Goal: Task Accomplishment & Management: Use online tool/utility

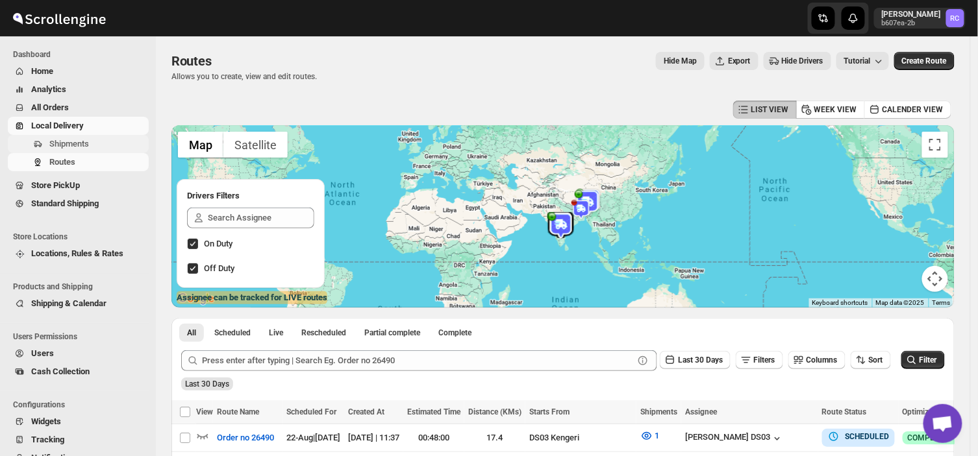
click at [114, 141] on span "Shipments" at bounding box center [97, 144] width 97 height 13
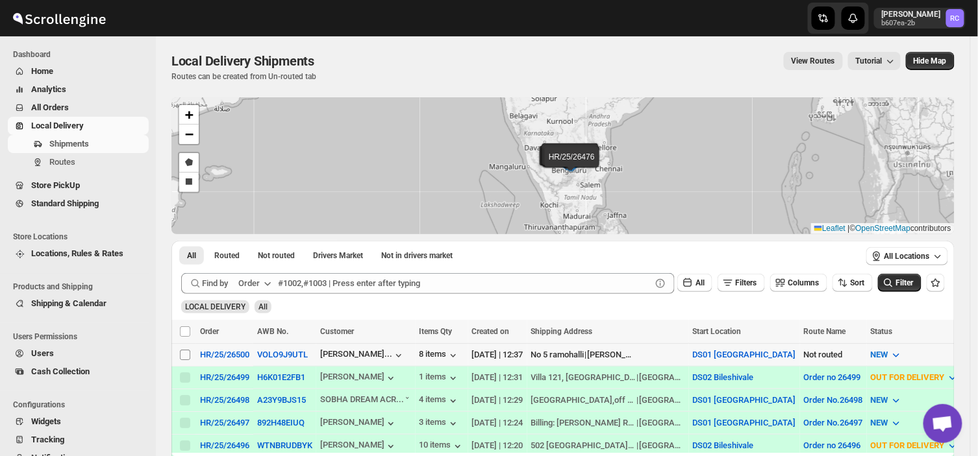
click at [184, 351] on input "Select shipment" at bounding box center [185, 355] width 10 height 10
checkbox input "true"
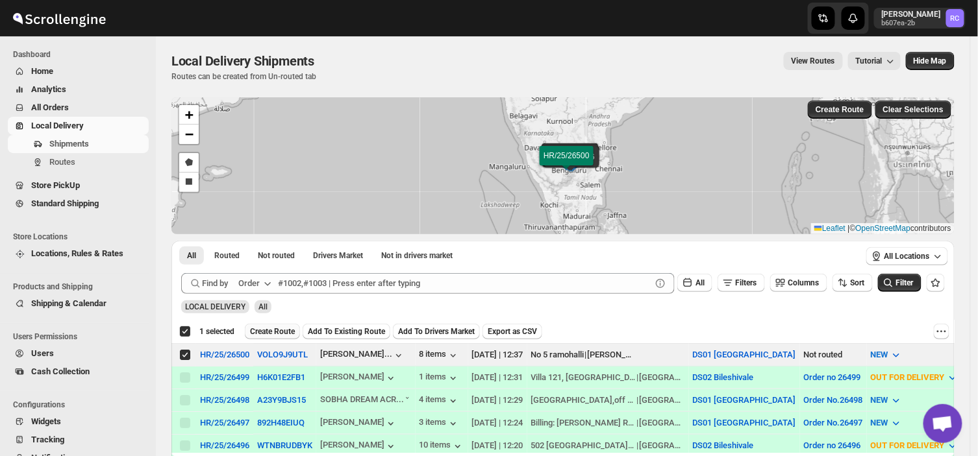
click at [271, 329] on span "Create Route" at bounding box center [272, 332] width 45 height 10
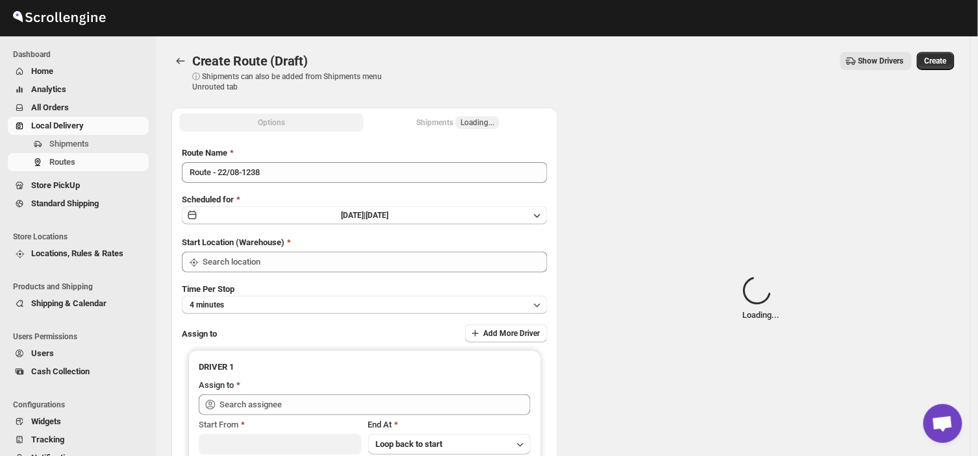
type input "DS01 [GEOGRAPHIC_DATA]"
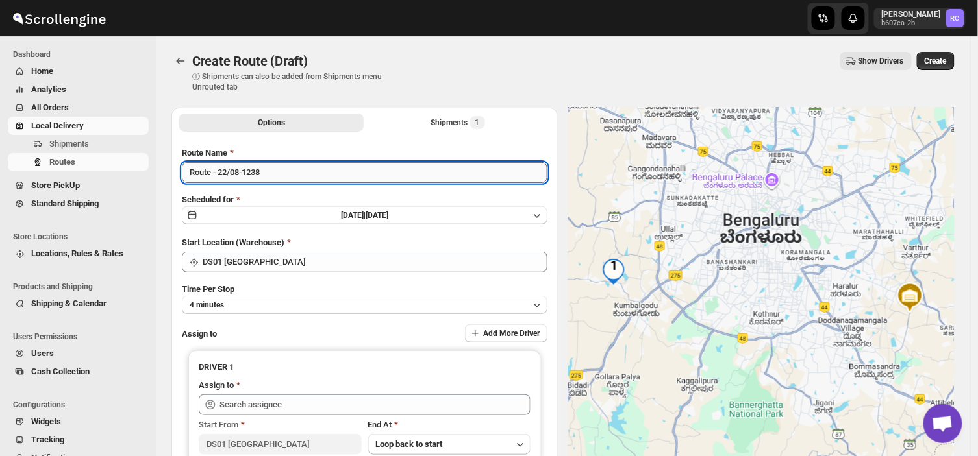
click at [274, 173] on input "Route - 22/08-1238" at bounding box center [364, 172] width 365 height 21
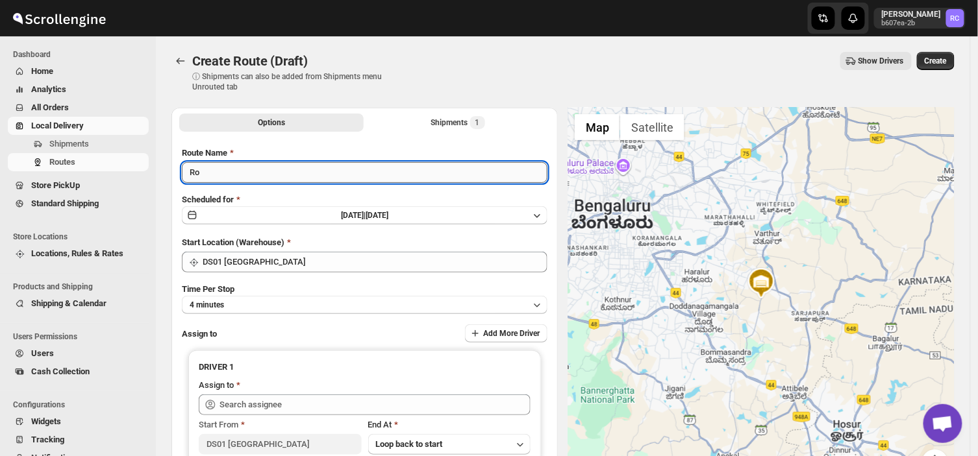
type input "R"
type input "Order no 26500"
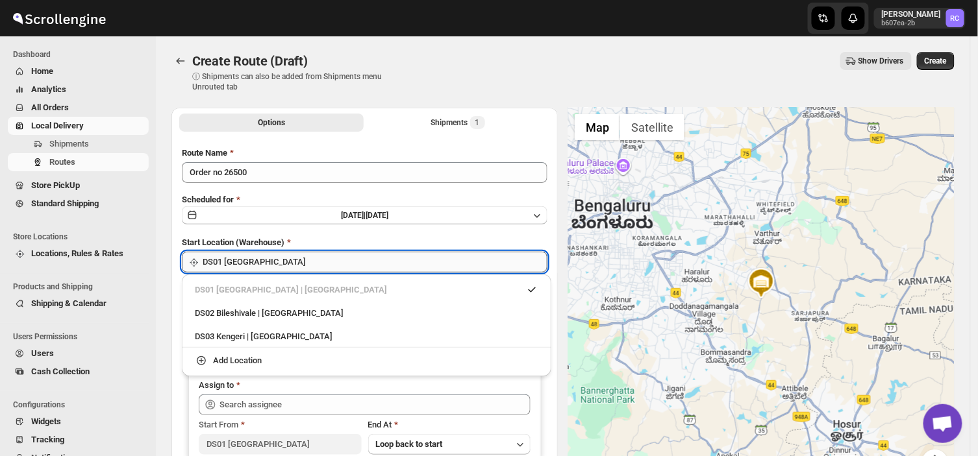
click at [303, 257] on input "DS01 [GEOGRAPHIC_DATA]" at bounding box center [375, 262] width 345 height 21
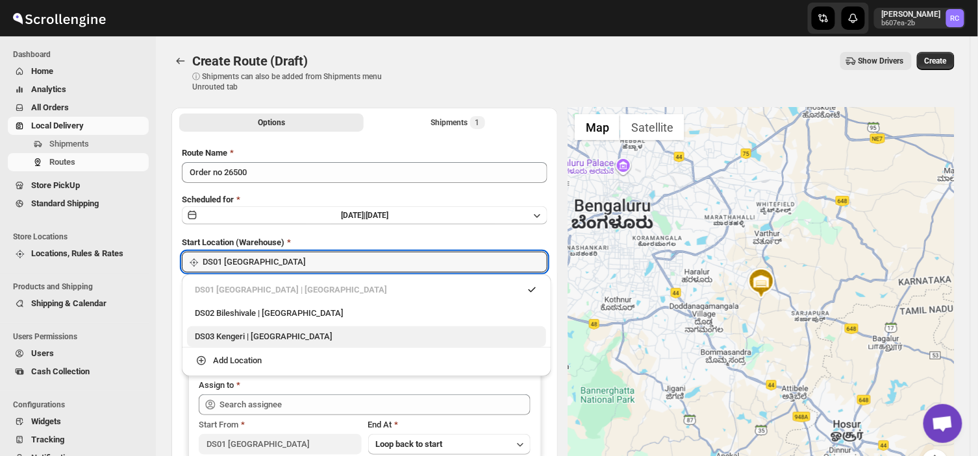
click at [263, 340] on div "DS03 Kengeri | [GEOGRAPHIC_DATA]" at bounding box center [366, 336] width 343 height 13
type input "DS03 Kengeri"
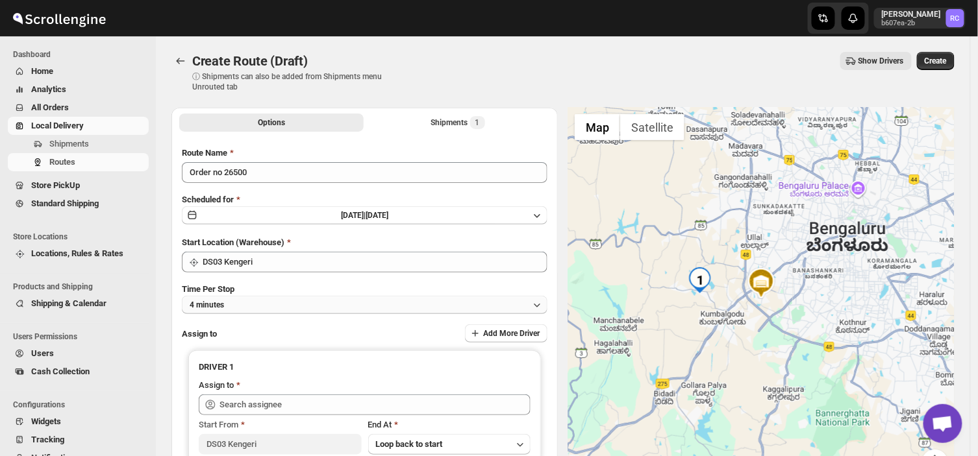
click at [256, 301] on button "4 minutes" at bounding box center [364, 305] width 365 height 18
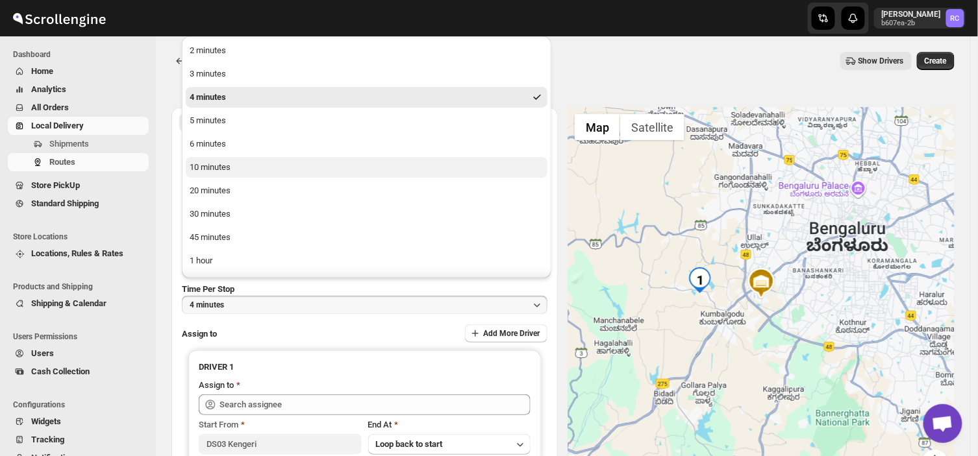
click at [241, 167] on button "10 minutes" at bounding box center [367, 167] width 362 height 21
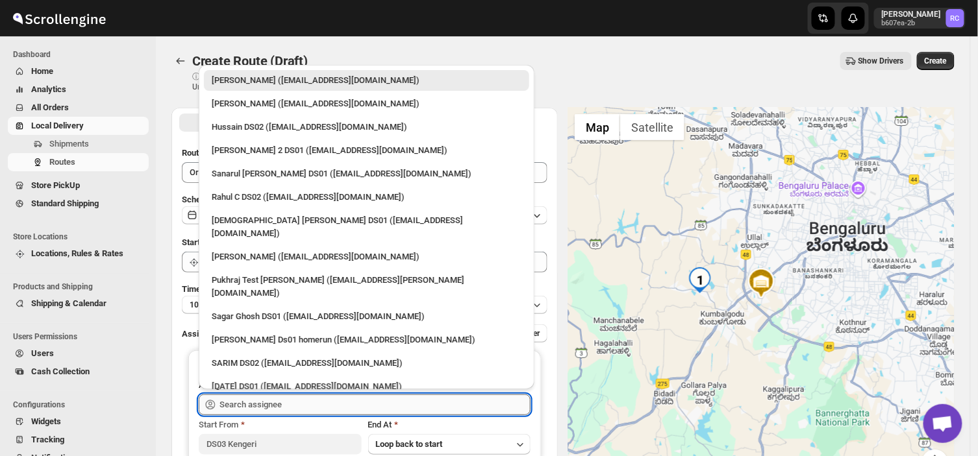
click at [288, 402] on input "text" at bounding box center [374, 405] width 311 height 21
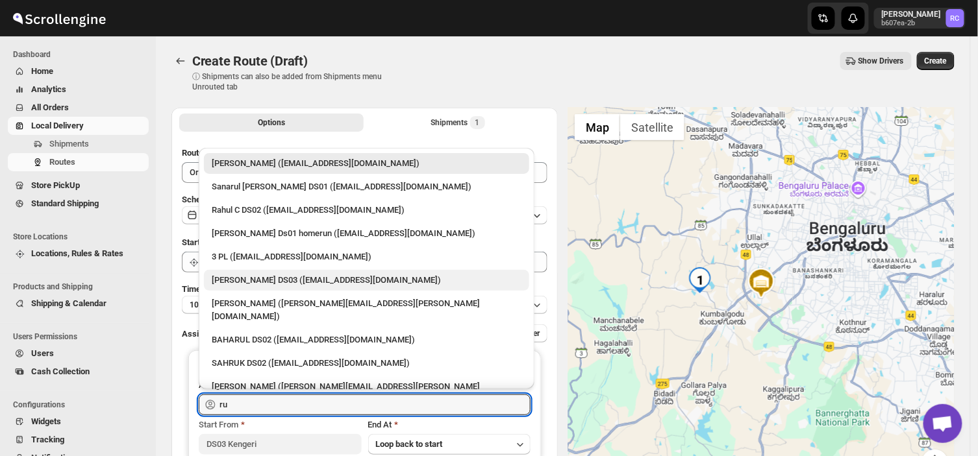
click at [247, 283] on div "[PERSON_NAME] DS03 ([EMAIL_ADDRESS][DOMAIN_NAME])" at bounding box center [367, 280] width 310 height 13
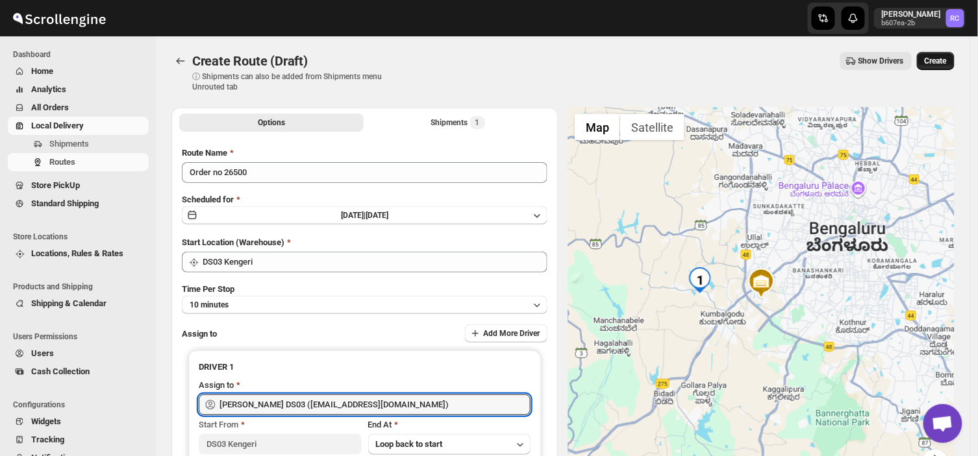
type input "[PERSON_NAME] DS03 ([EMAIL_ADDRESS][DOMAIN_NAME])"
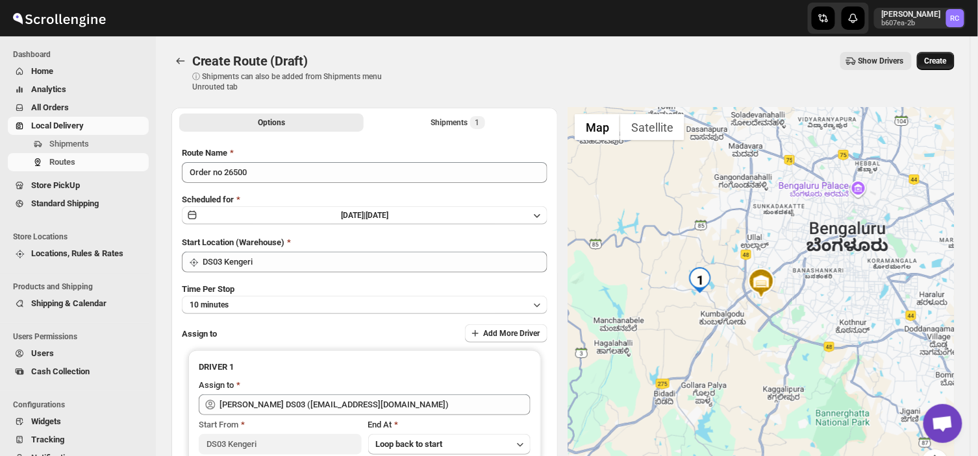
click at [935, 57] on span "Create" at bounding box center [935, 61] width 22 height 10
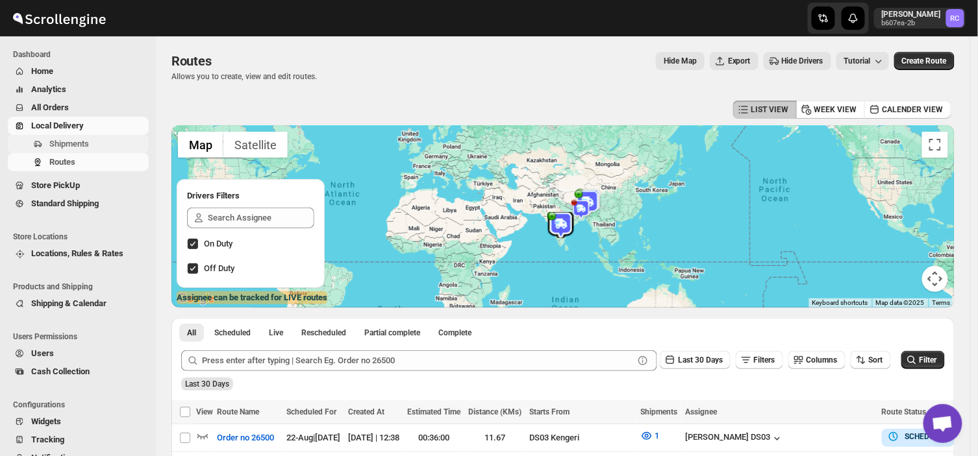
click at [108, 141] on span "Shipments" at bounding box center [97, 144] width 97 height 13
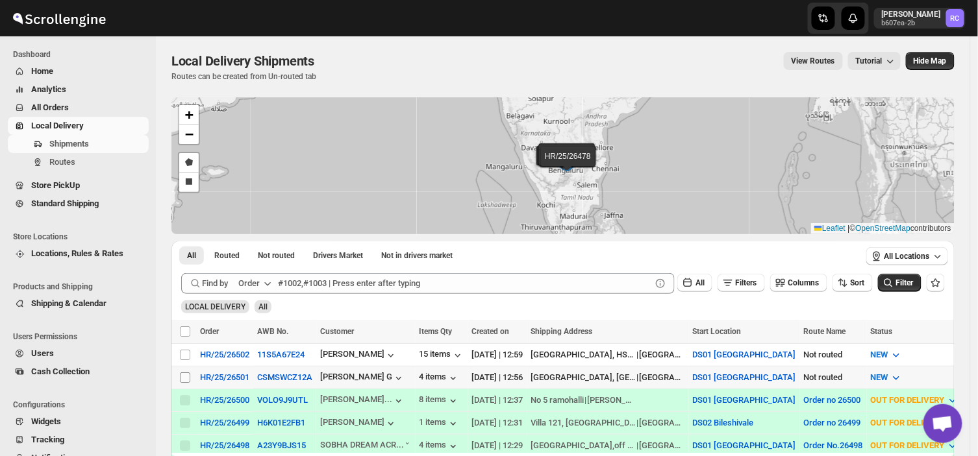
click at [184, 377] on input "Select shipment" at bounding box center [185, 378] width 10 height 10
checkbox input "true"
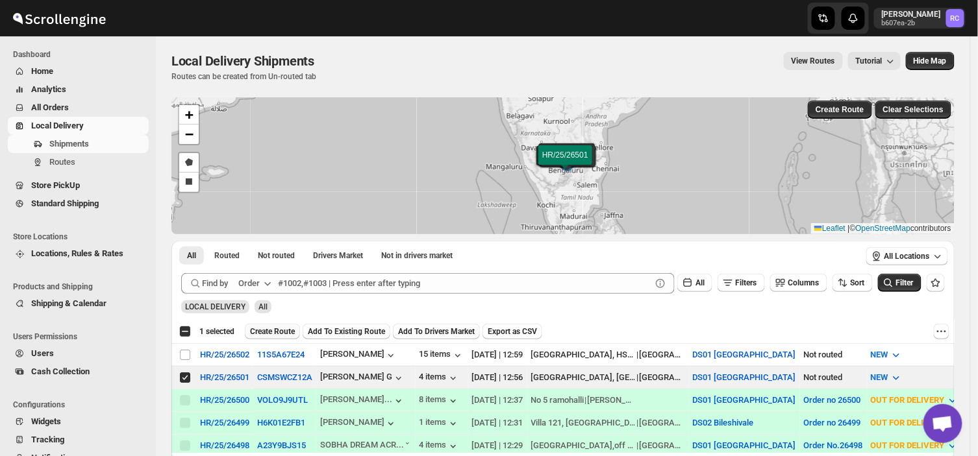
click at [271, 333] on span "Create Route" at bounding box center [272, 332] width 45 height 10
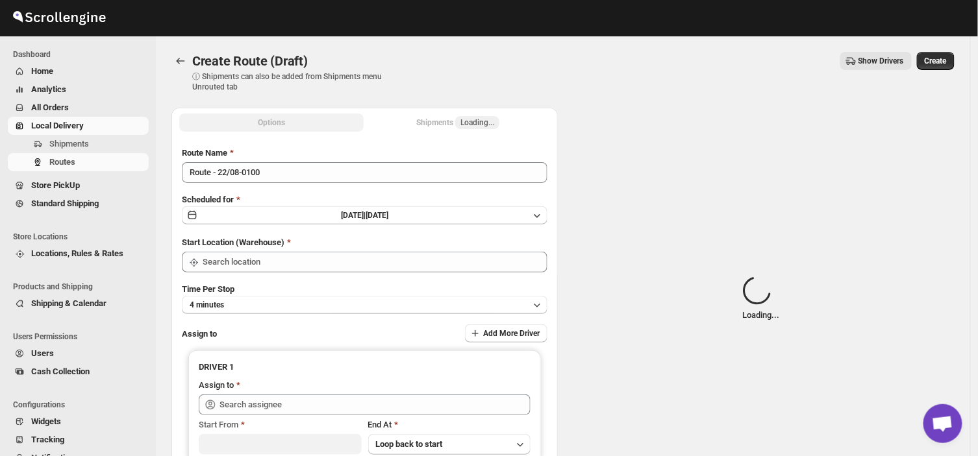
type input "DS01 [GEOGRAPHIC_DATA]"
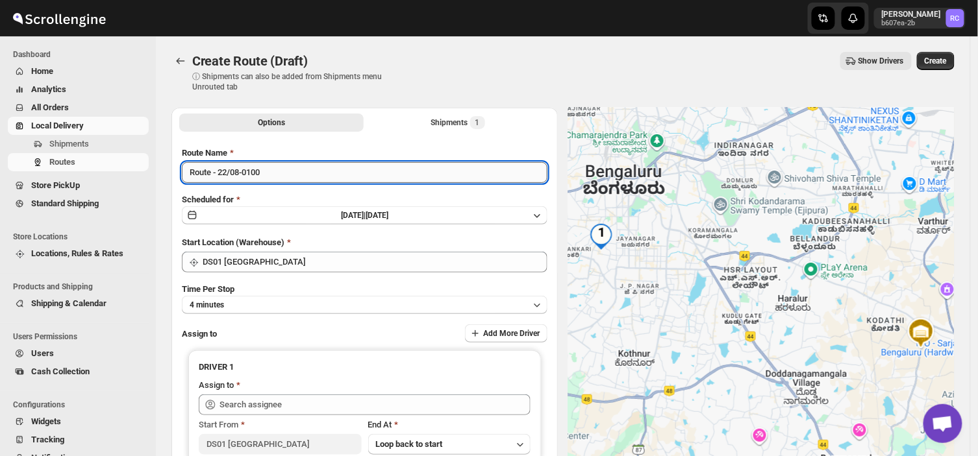
click at [265, 178] on input "Route - 22/08-0100" at bounding box center [364, 172] width 365 height 21
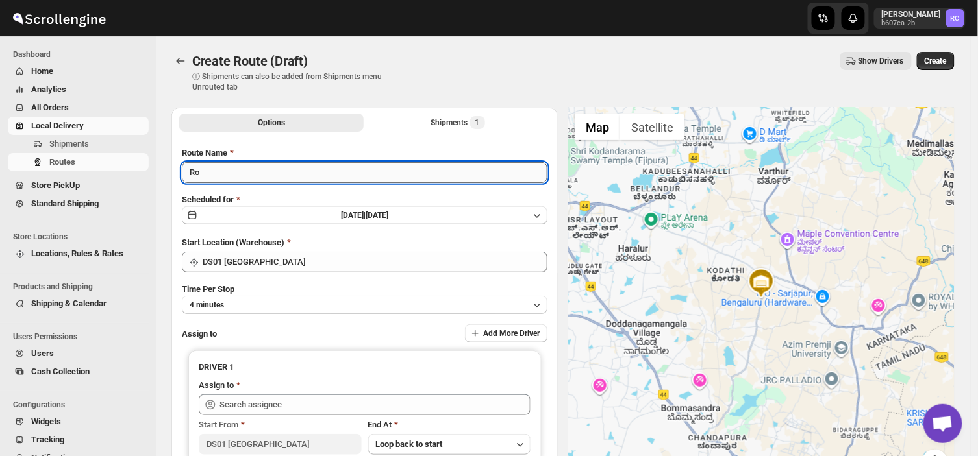
type input "R"
type input "Order no 26501"
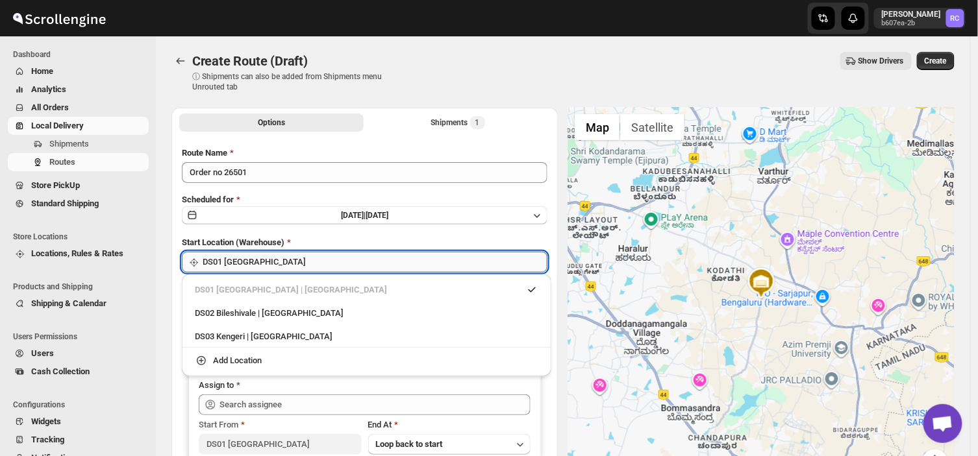
click at [282, 256] on input "DS01 [GEOGRAPHIC_DATA]" at bounding box center [375, 262] width 345 height 21
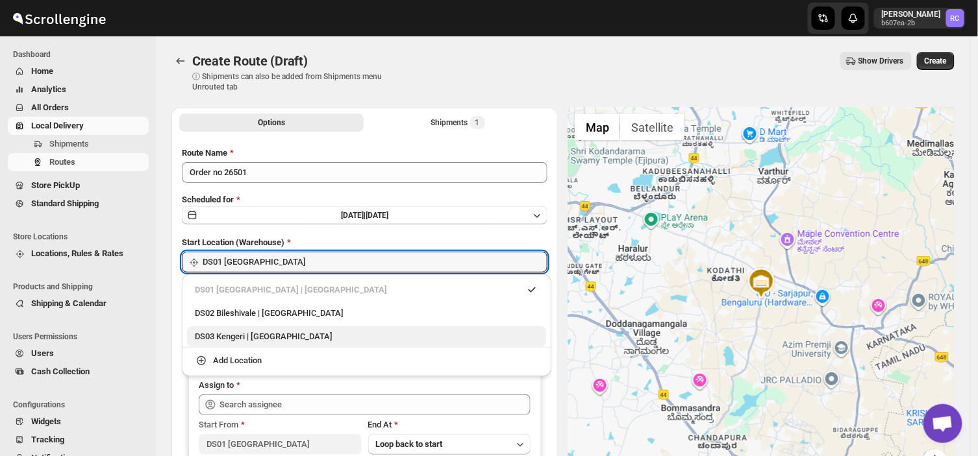
click at [258, 336] on div "DS03 Kengeri | [GEOGRAPHIC_DATA]" at bounding box center [366, 336] width 343 height 13
type input "DS03 Kengeri"
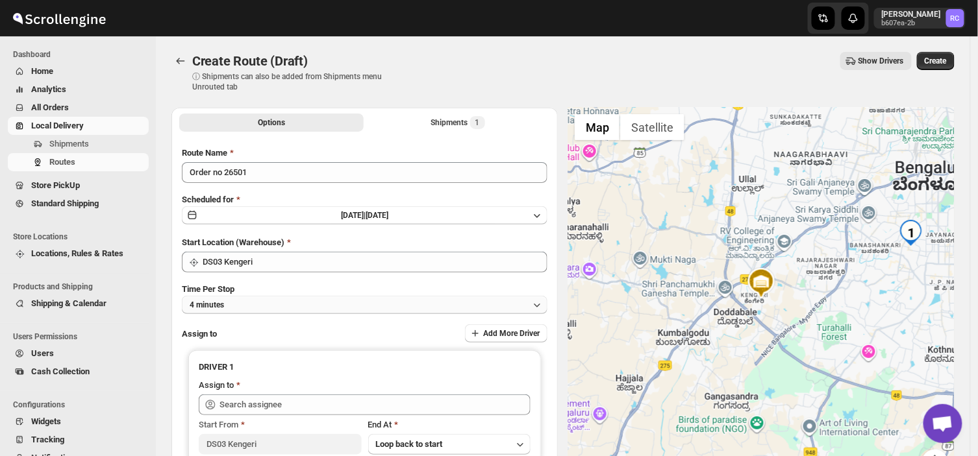
click at [254, 299] on button "4 minutes" at bounding box center [364, 305] width 365 height 18
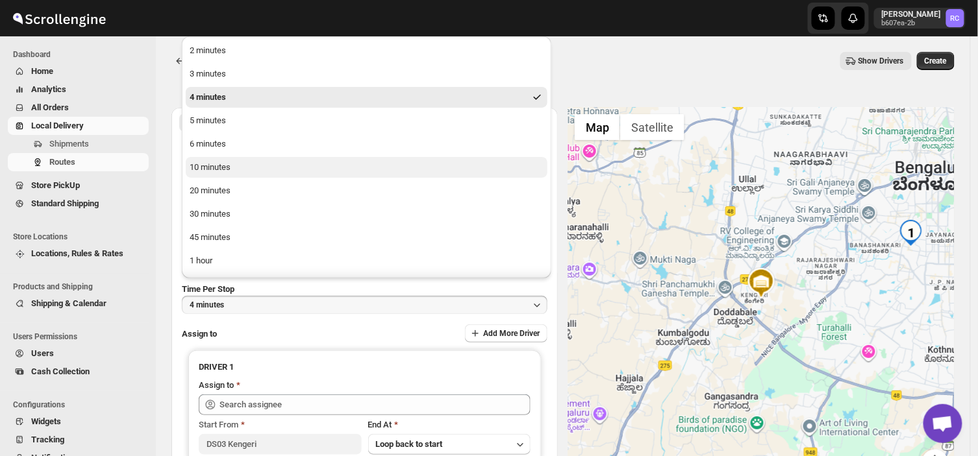
click at [234, 161] on button "10 minutes" at bounding box center [367, 167] width 362 height 21
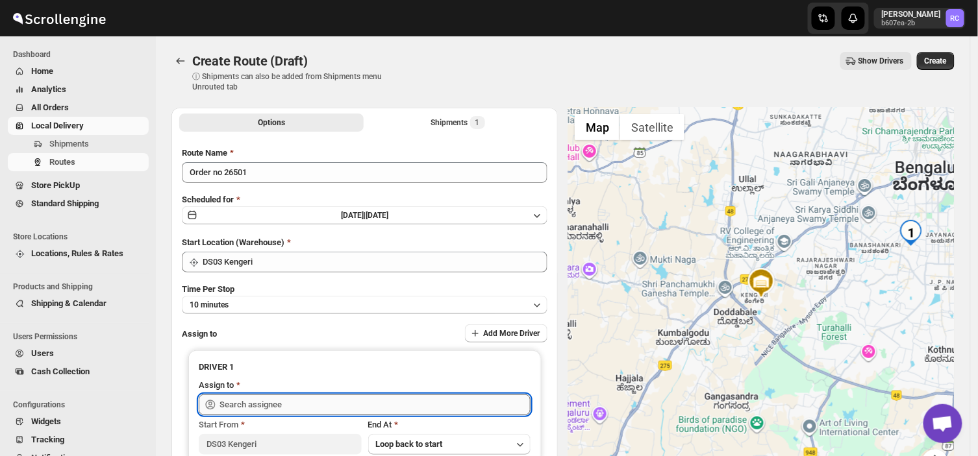
click at [290, 398] on input "text" at bounding box center [374, 405] width 311 height 21
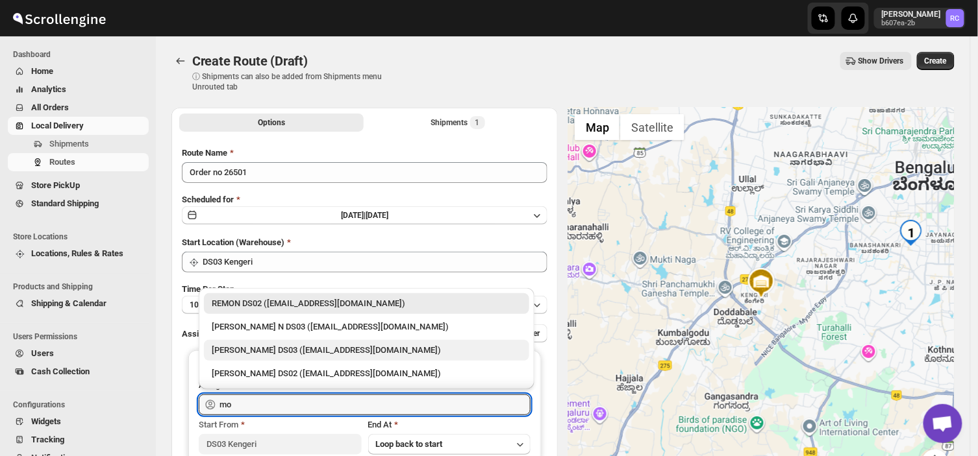
click at [343, 348] on div "[PERSON_NAME] DS03 ([EMAIL_ADDRESS][DOMAIN_NAME])" at bounding box center [367, 350] width 310 height 13
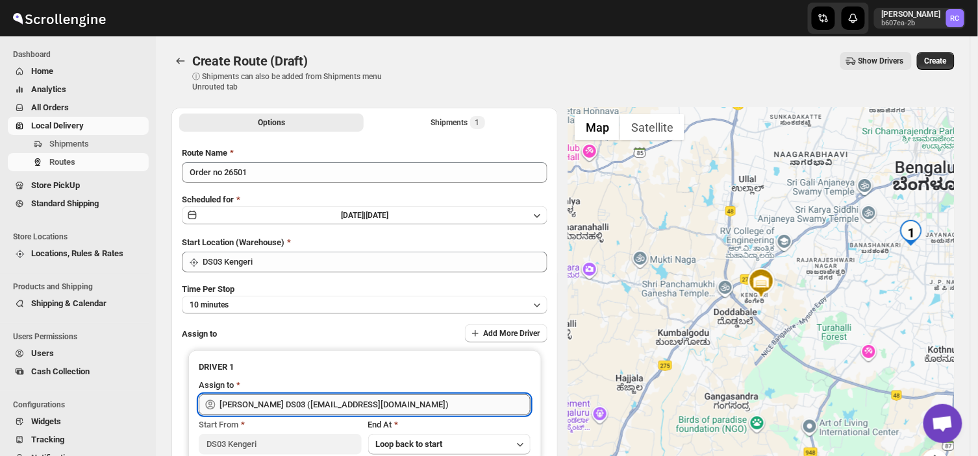
click at [398, 404] on input "[PERSON_NAME] DS03 ([EMAIL_ADDRESS][DOMAIN_NAME])" at bounding box center [374, 405] width 311 height 21
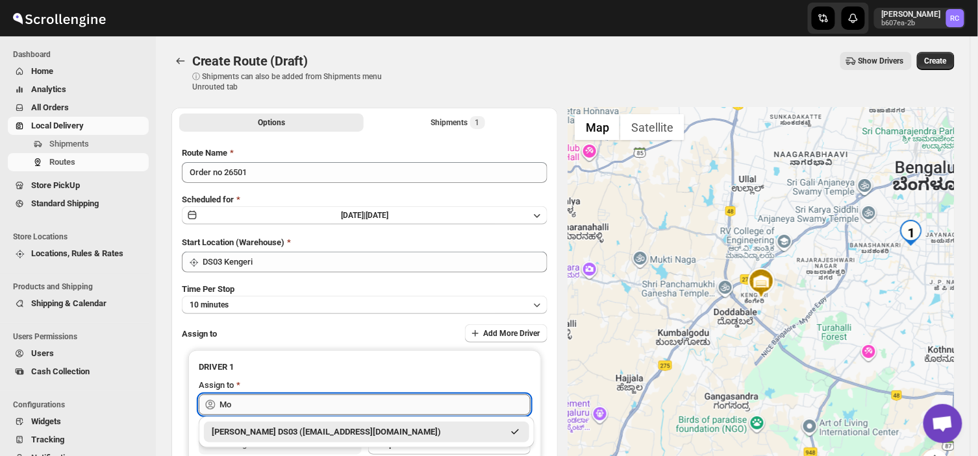
type input "M"
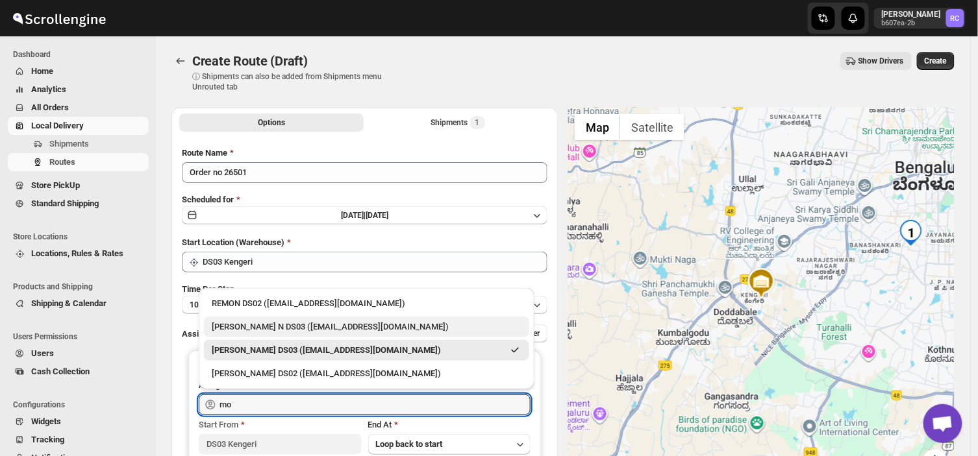
click at [260, 328] on div "[PERSON_NAME] N DS03 ([EMAIL_ADDRESS][DOMAIN_NAME])" at bounding box center [367, 327] width 310 height 13
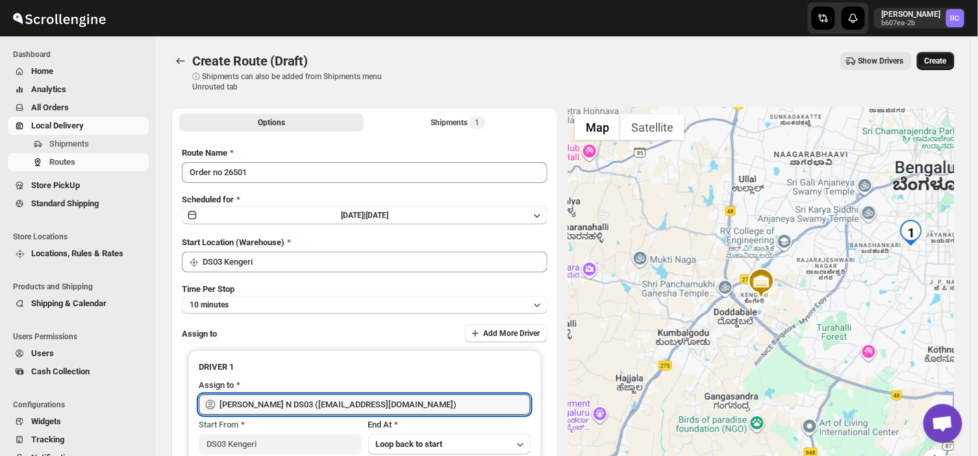
type input "[PERSON_NAME] N DS03 ([EMAIL_ADDRESS][DOMAIN_NAME])"
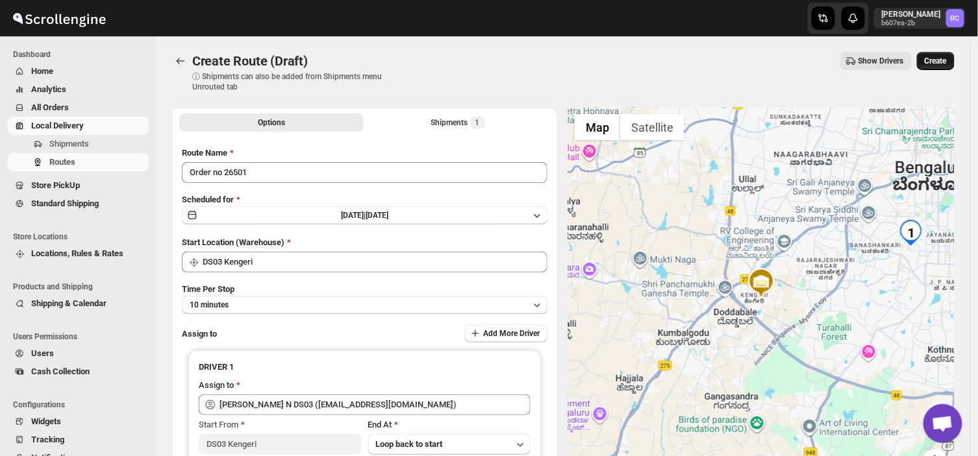
click at [947, 59] on span "Create" at bounding box center [935, 61] width 22 height 10
